Goal: Information Seeking & Learning: Learn about a topic

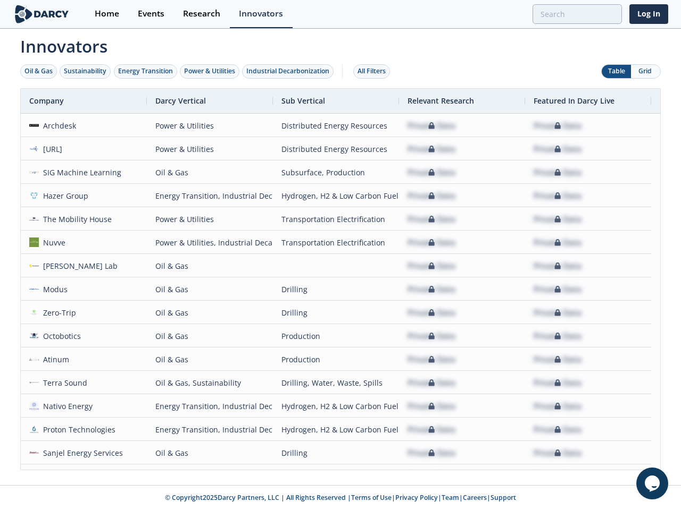
click at [39, 71] on div "Oil & Gas" at bounding box center [38, 71] width 28 height 10
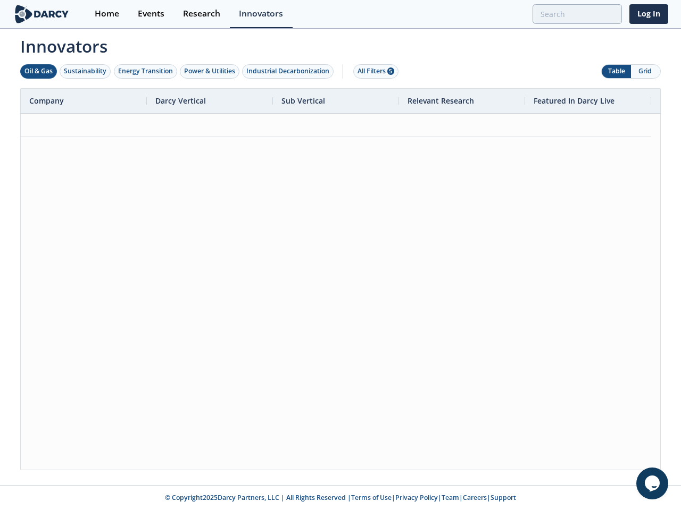
click at [86, 71] on div "Sustainability" at bounding box center [85, 71] width 43 height 10
click at [146, 71] on div "Energy Transition" at bounding box center [145, 71] width 55 height 10
click at [211, 71] on div "Power & Utilities" at bounding box center [209, 71] width 51 height 10
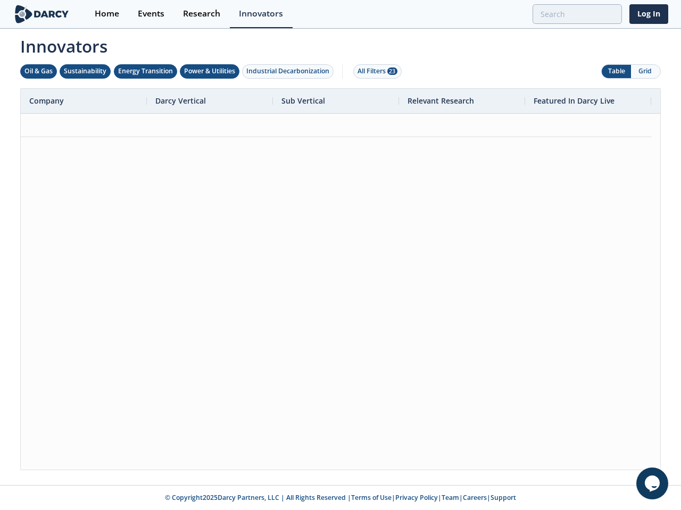
click at [290, 71] on div "Industrial Decarbonization" at bounding box center [287, 71] width 83 height 10
